Goal: Browse casually

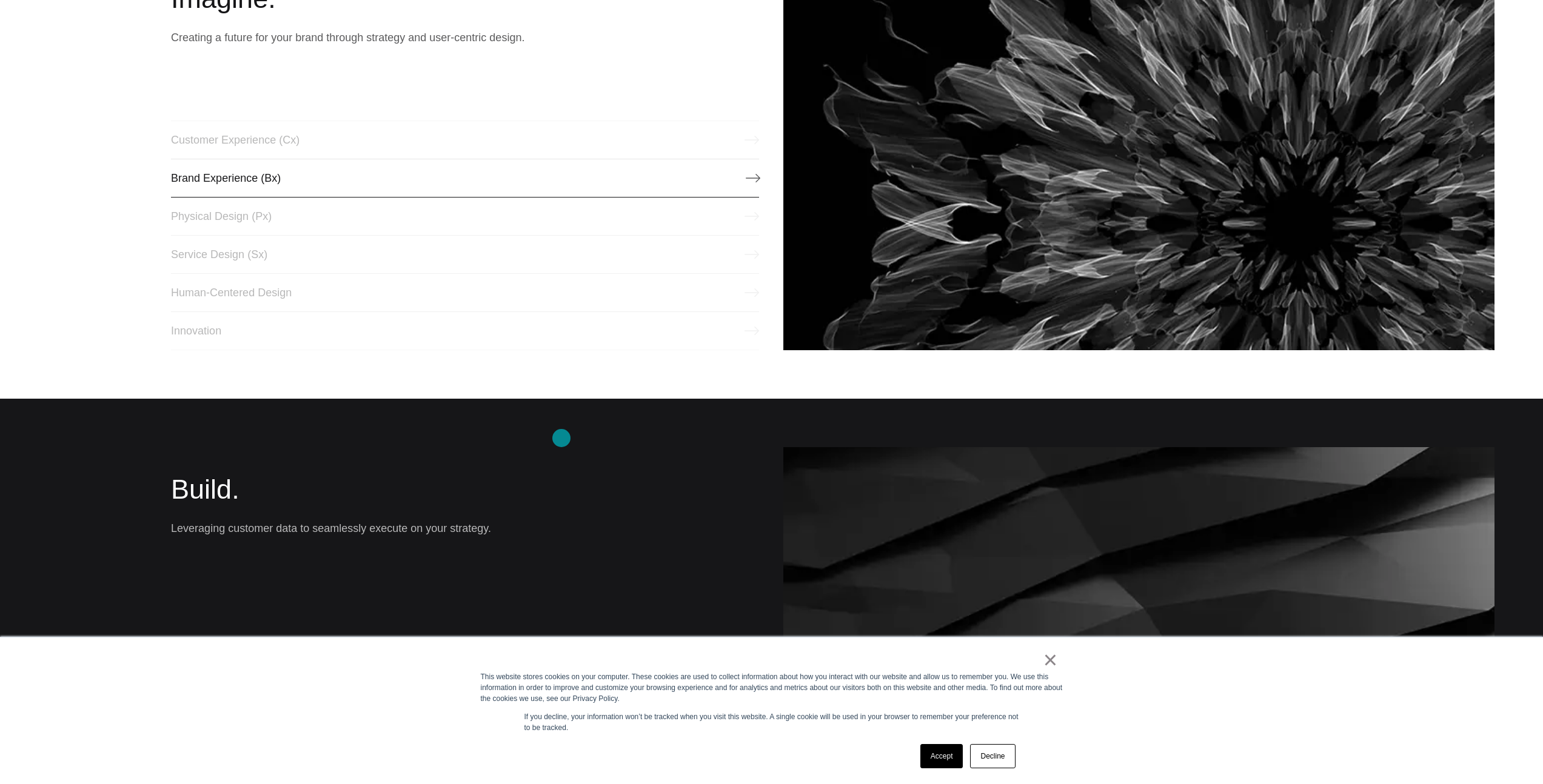
scroll to position [999, 0]
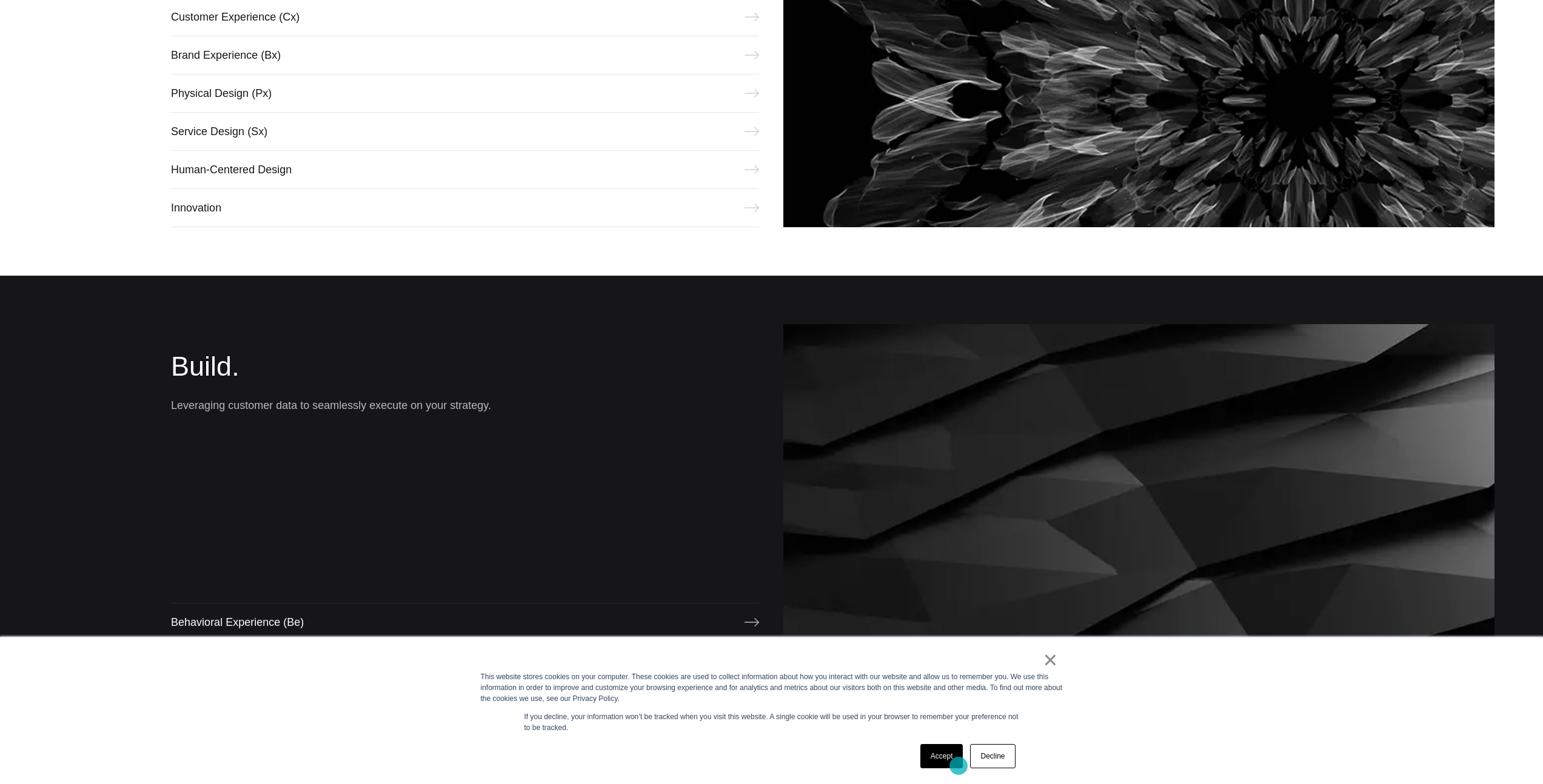
click at [948, 760] on link "Accept" at bounding box center [941, 756] width 43 height 24
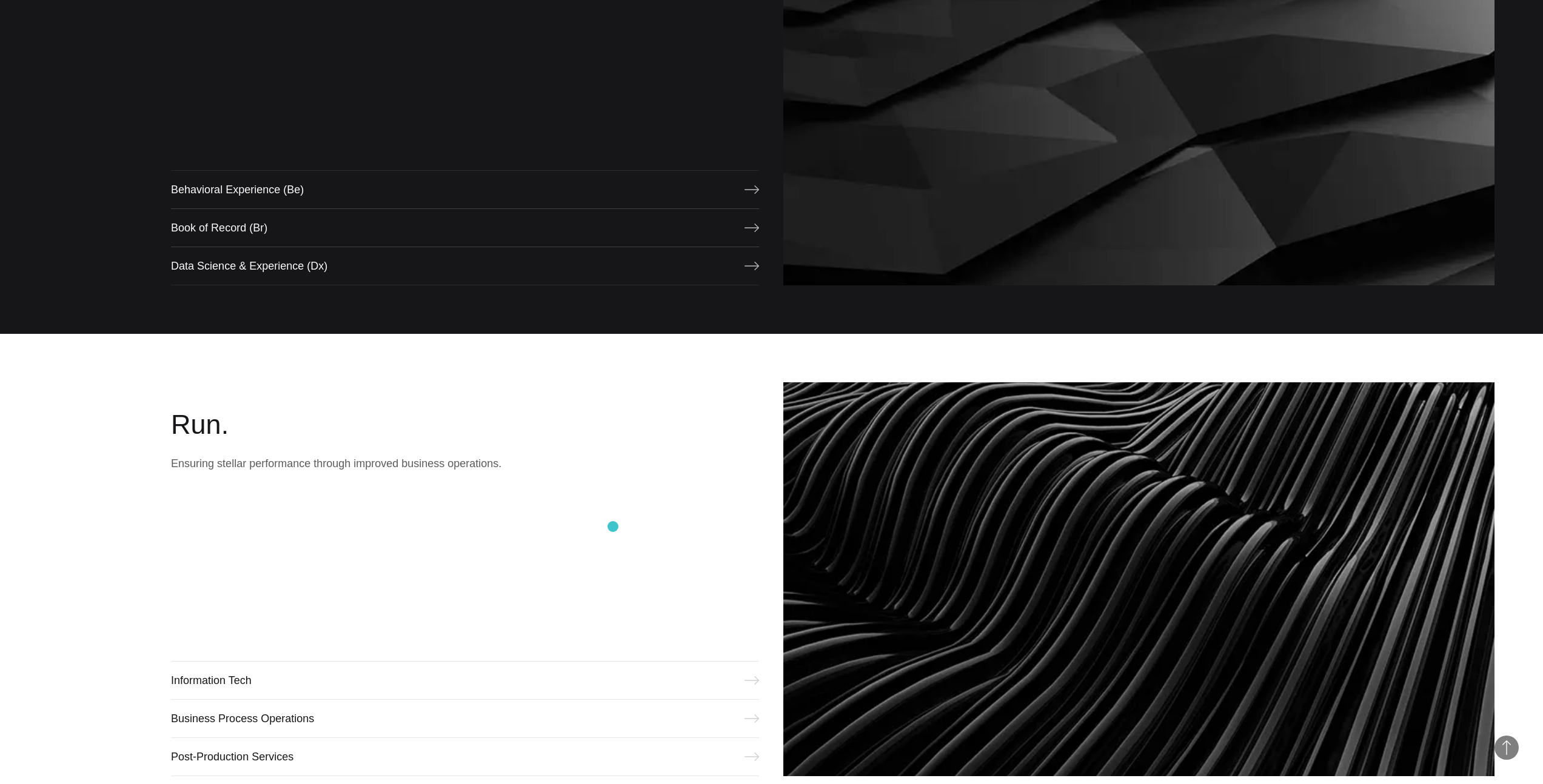
scroll to position [1171, 0]
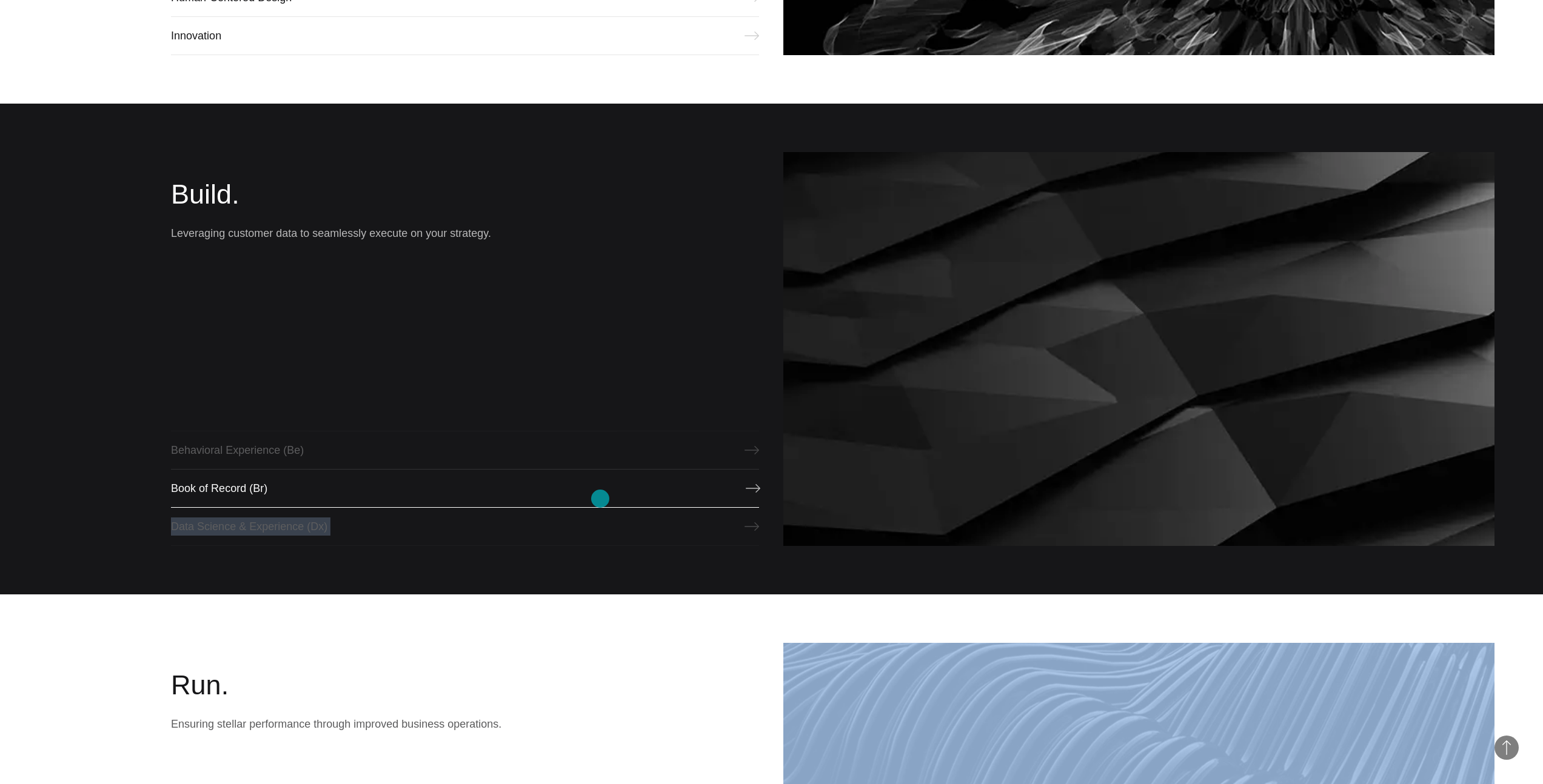
drag, startPoint x: 575, startPoint y: 636, endPoint x: 600, endPoint y: 499, distance: 139.3
click at [600, 499] on section "Imagine. Creating a future for your brand through strategy and user-centric des…" at bounding box center [772, 349] width 1543 height 1472
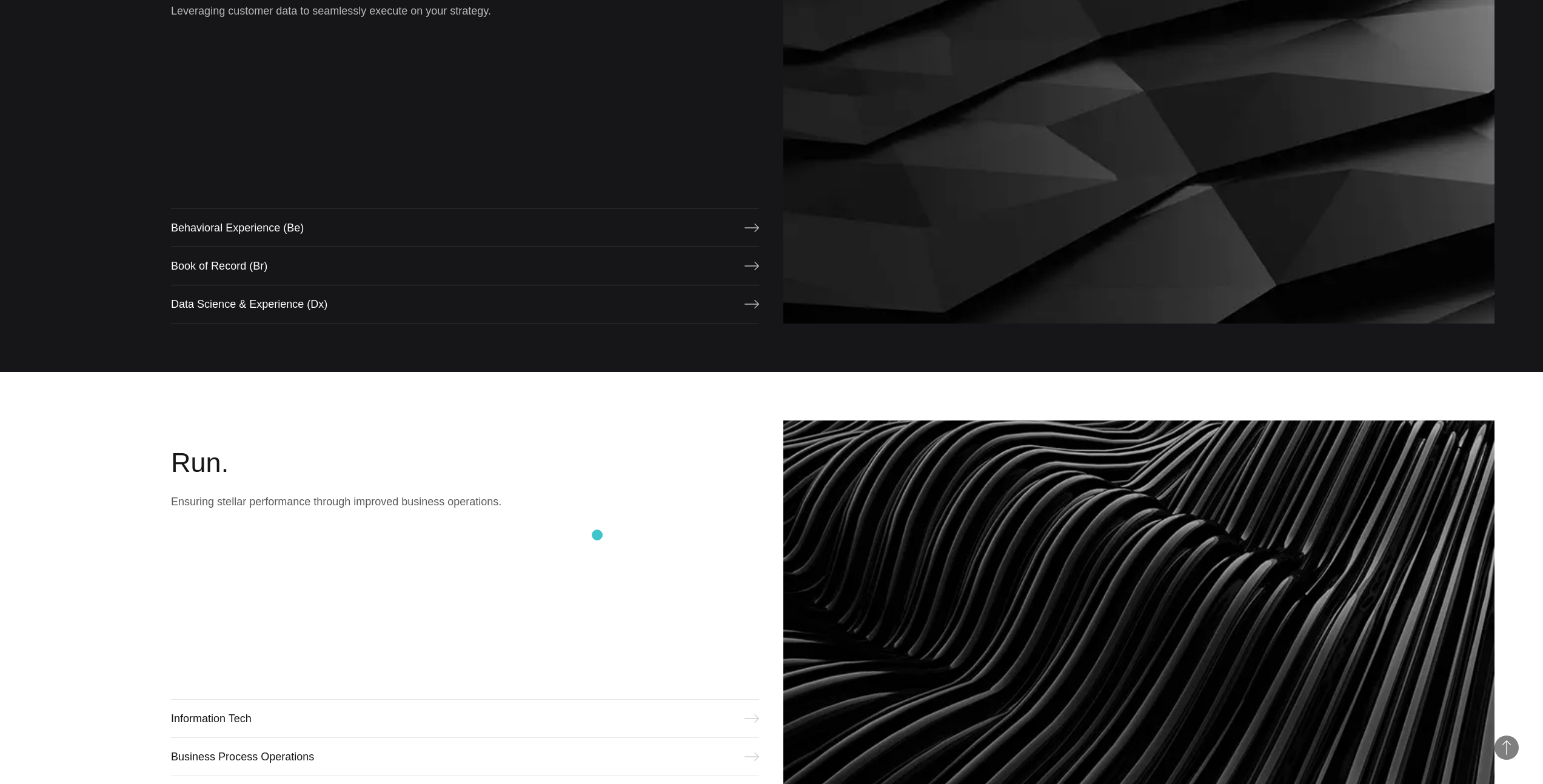
click at [600, 524] on div "Run. Ensuring stellar performance through improved business operations. Informa…" at bounding box center [464, 617] width 588 height 394
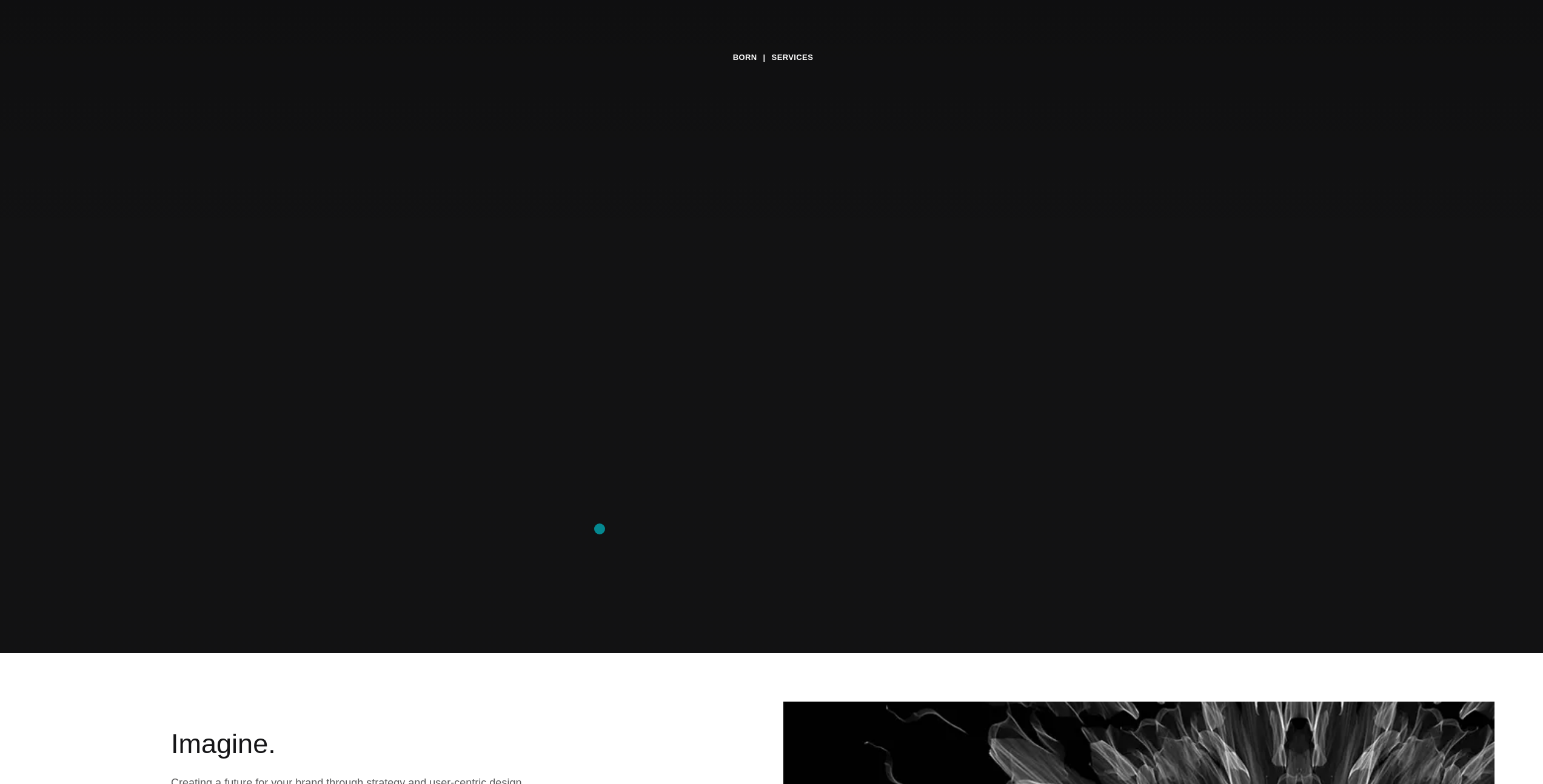
scroll to position [0, 0]
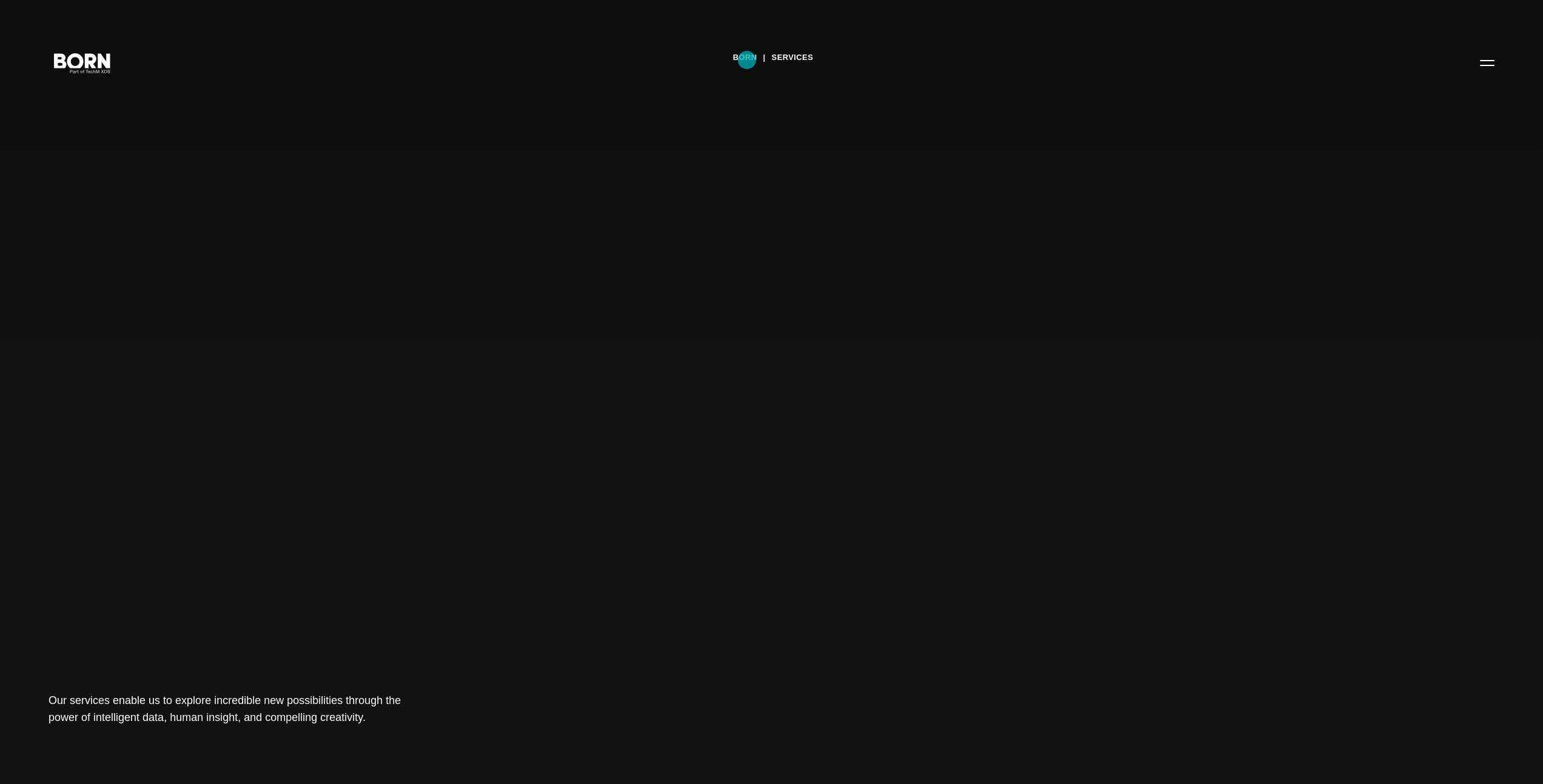
click at [747, 60] on link "BORN" at bounding box center [745, 58] width 24 height 18
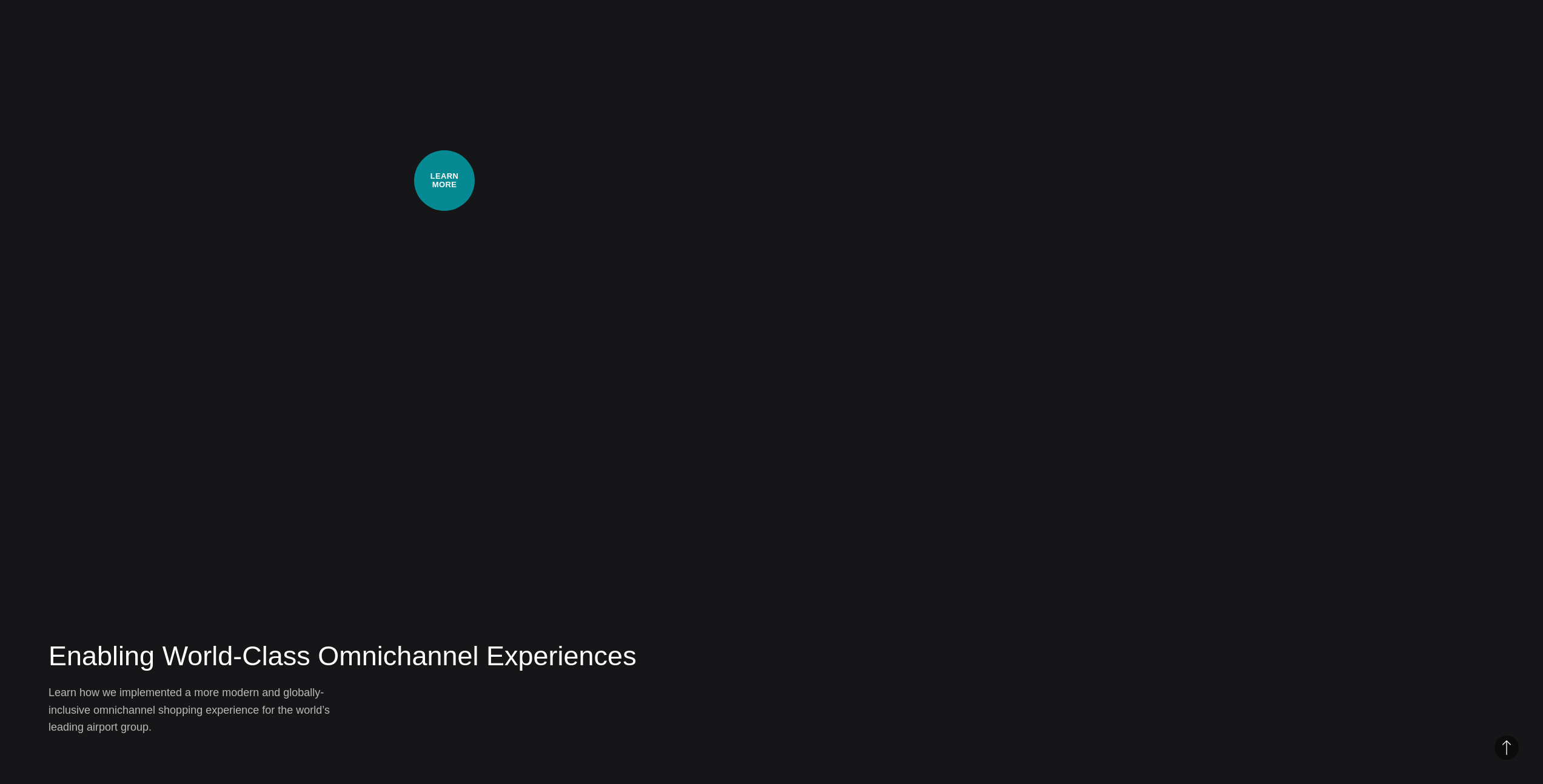
scroll to position [3256, 0]
